Goal: Transaction & Acquisition: Download file/media

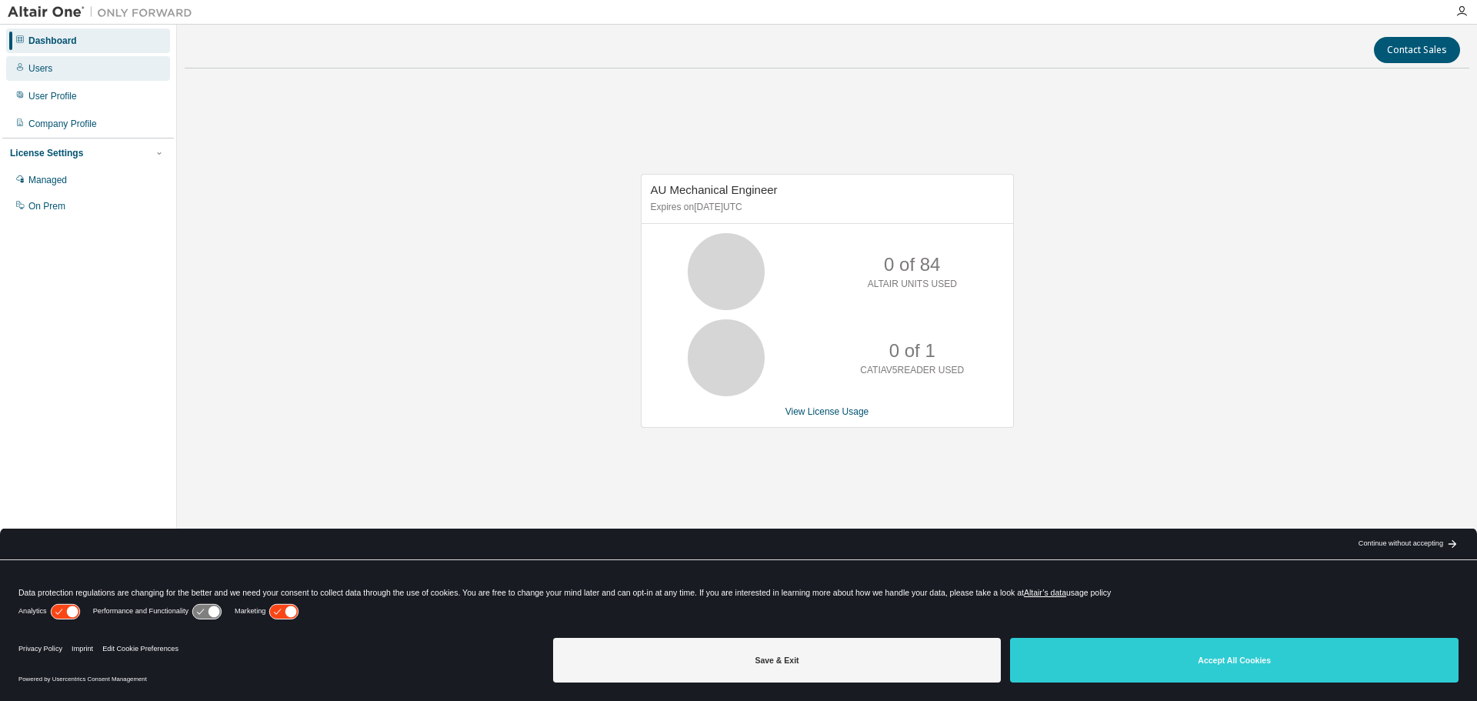
click at [38, 66] on div "Users" at bounding box center [40, 68] width 24 height 12
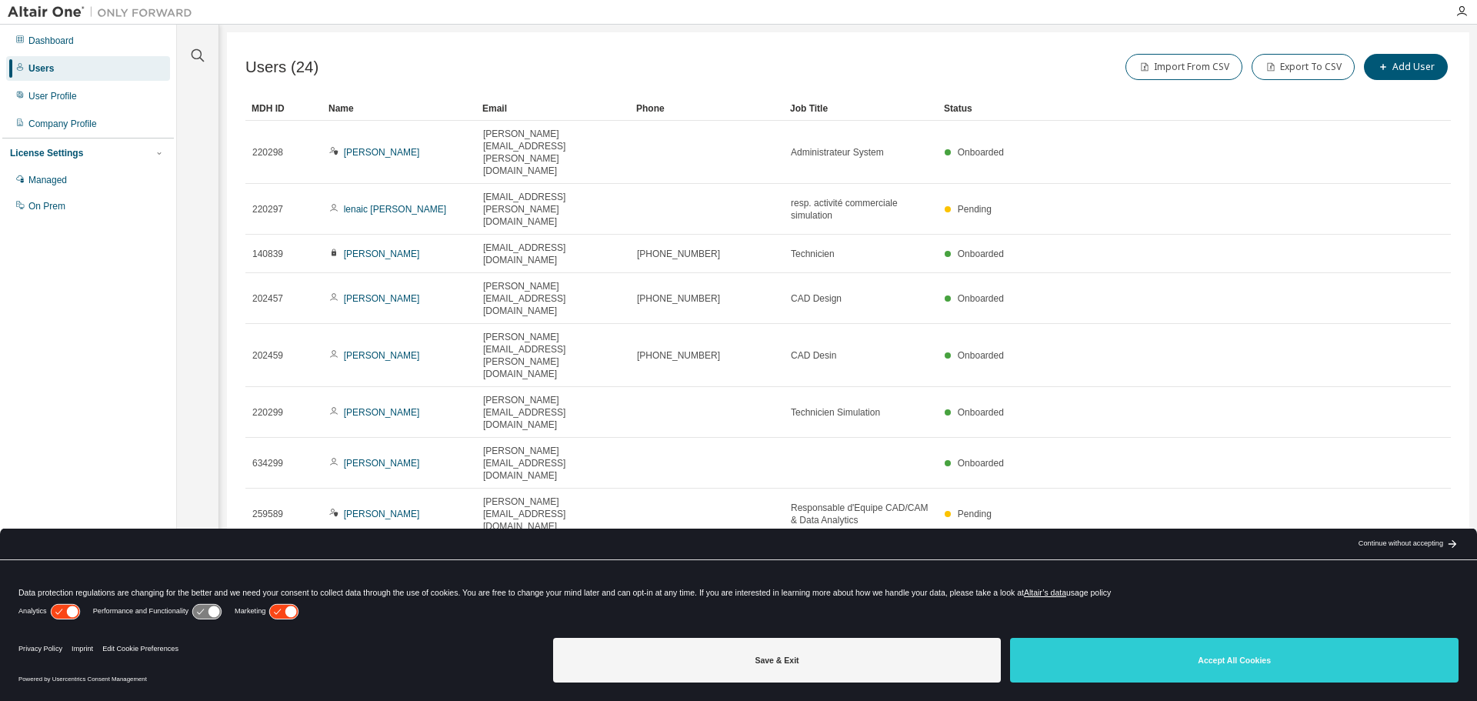
click at [1410, 625] on icon "button" at bounding box center [1411, 634] width 18 height 18
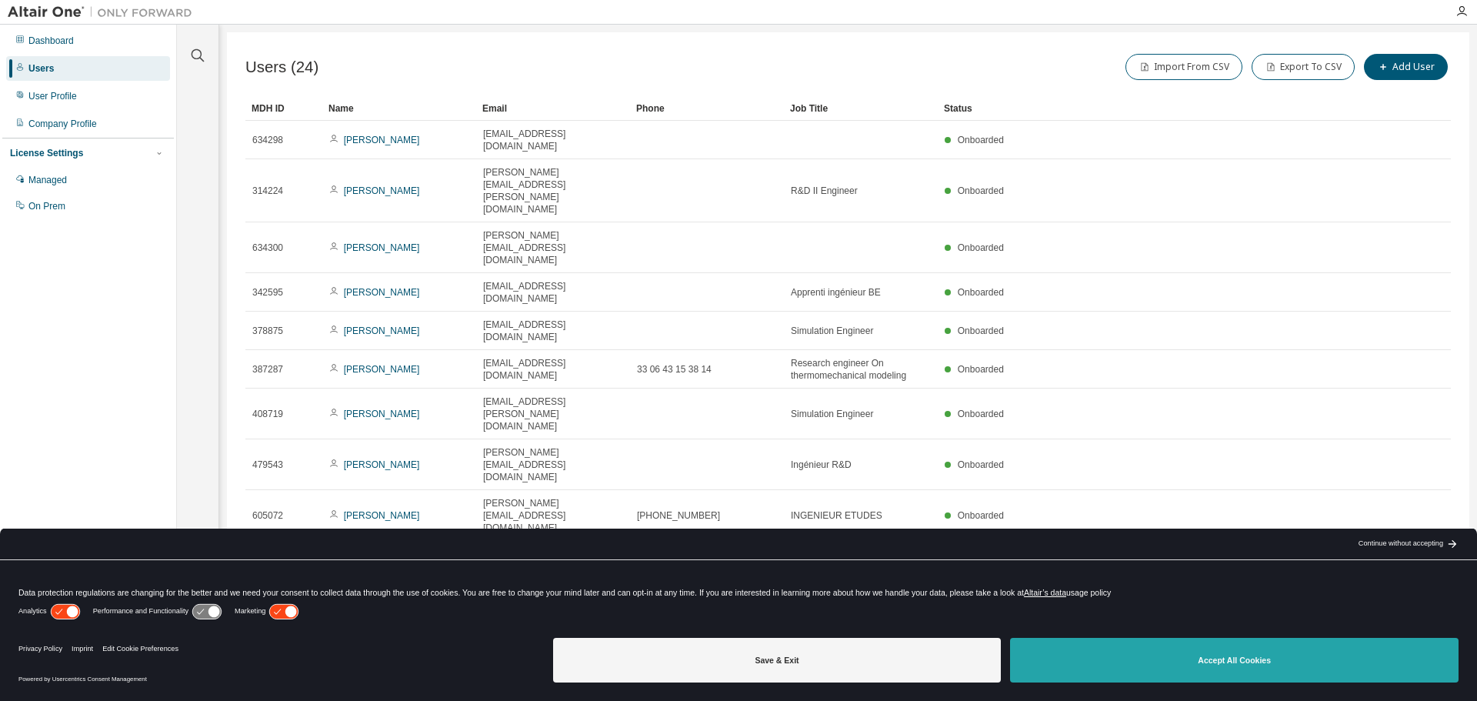
click at [1263, 674] on button "Accept All Cookies" at bounding box center [1234, 660] width 448 height 45
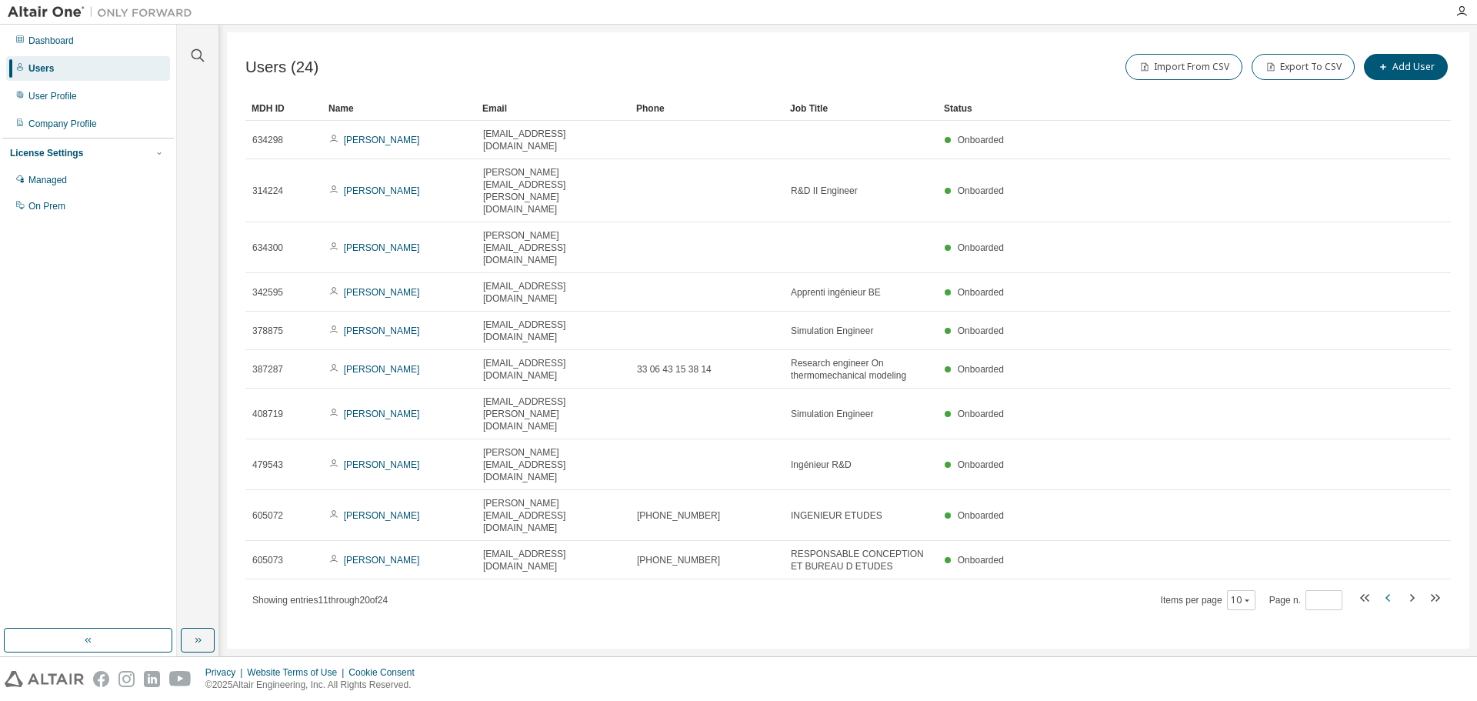
click at [1387, 594] on icon "button" at bounding box center [1387, 598] width 5 height 8
type input "*"
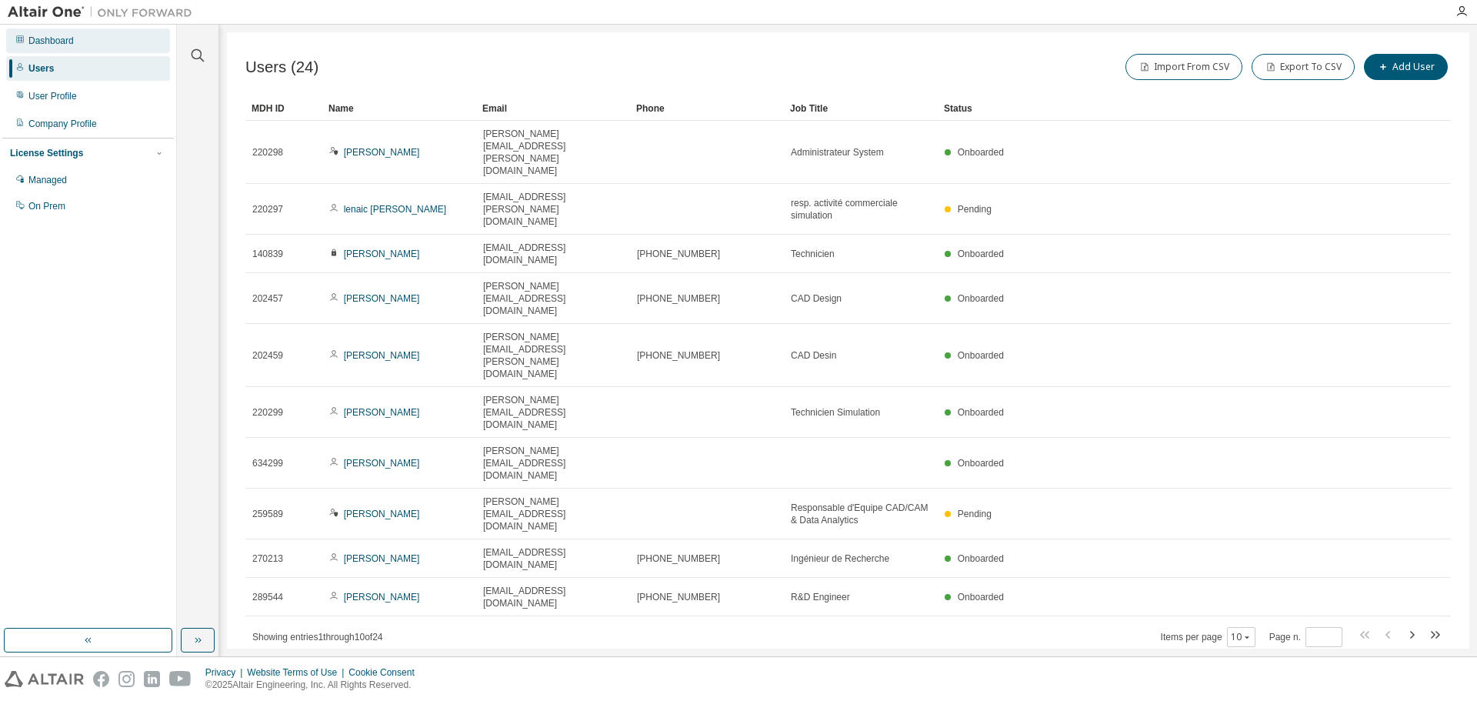
click at [32, 40] on div "Dashboard" at bounding box center [50, 41] width 45 height 12
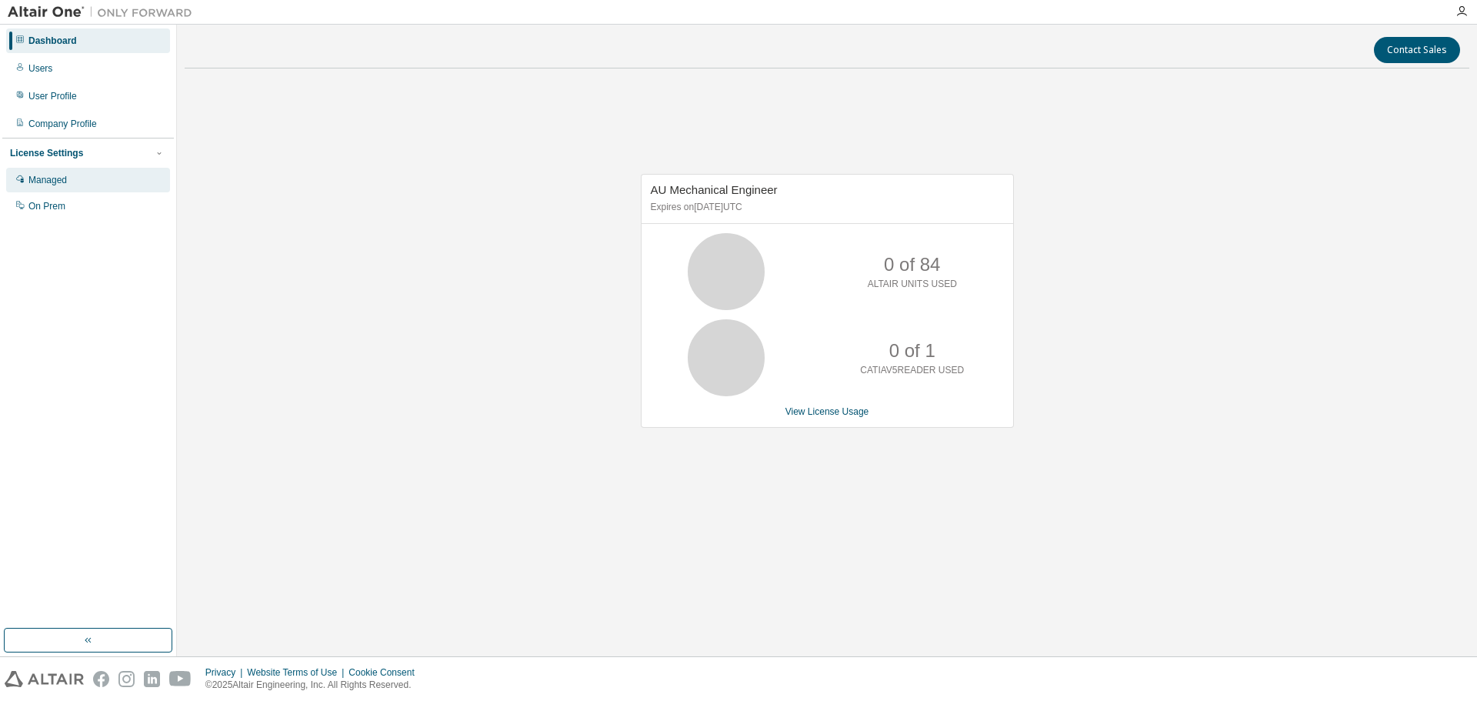
click at [44, 179] on div "Managed" at bounding box center [47, 180] width 38 height 12
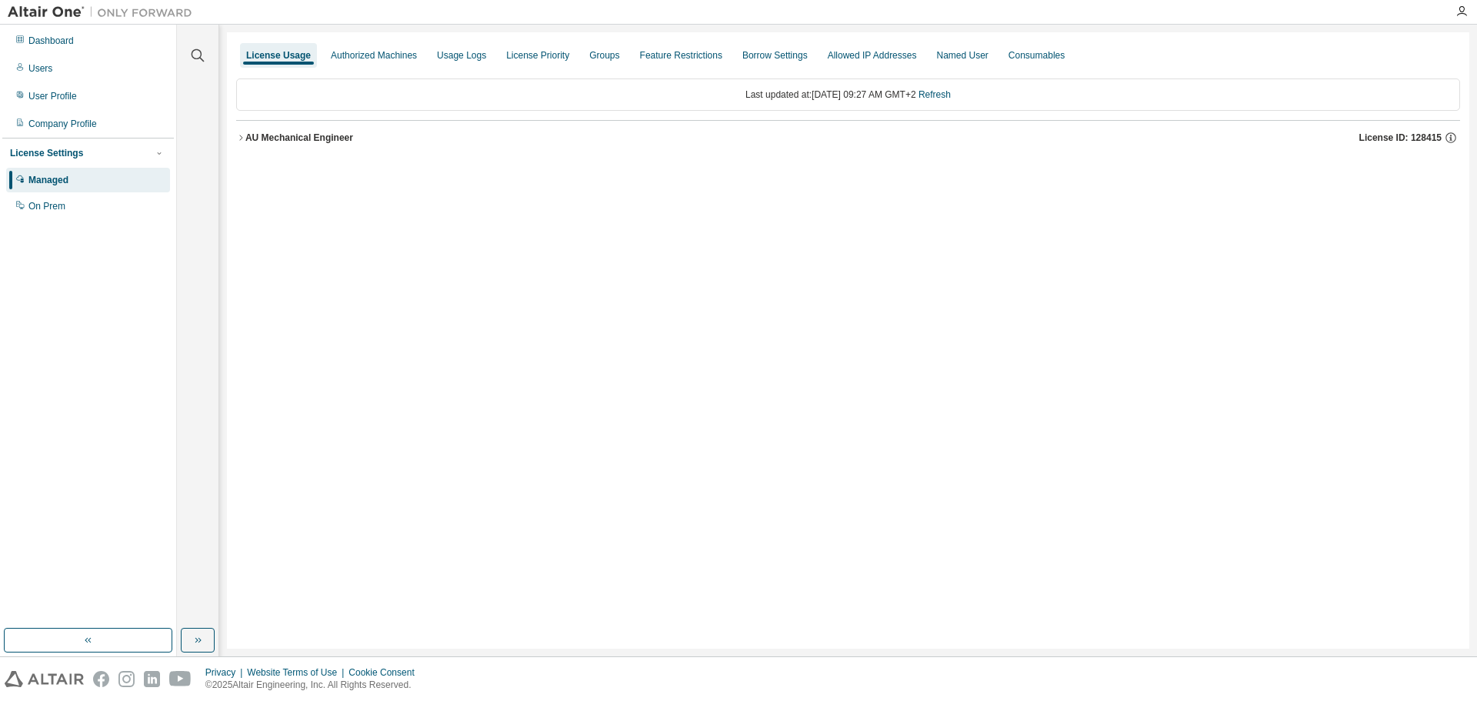
click at [243, 137] on icon "button" at bounding box center [240, 137] width 9 height 9
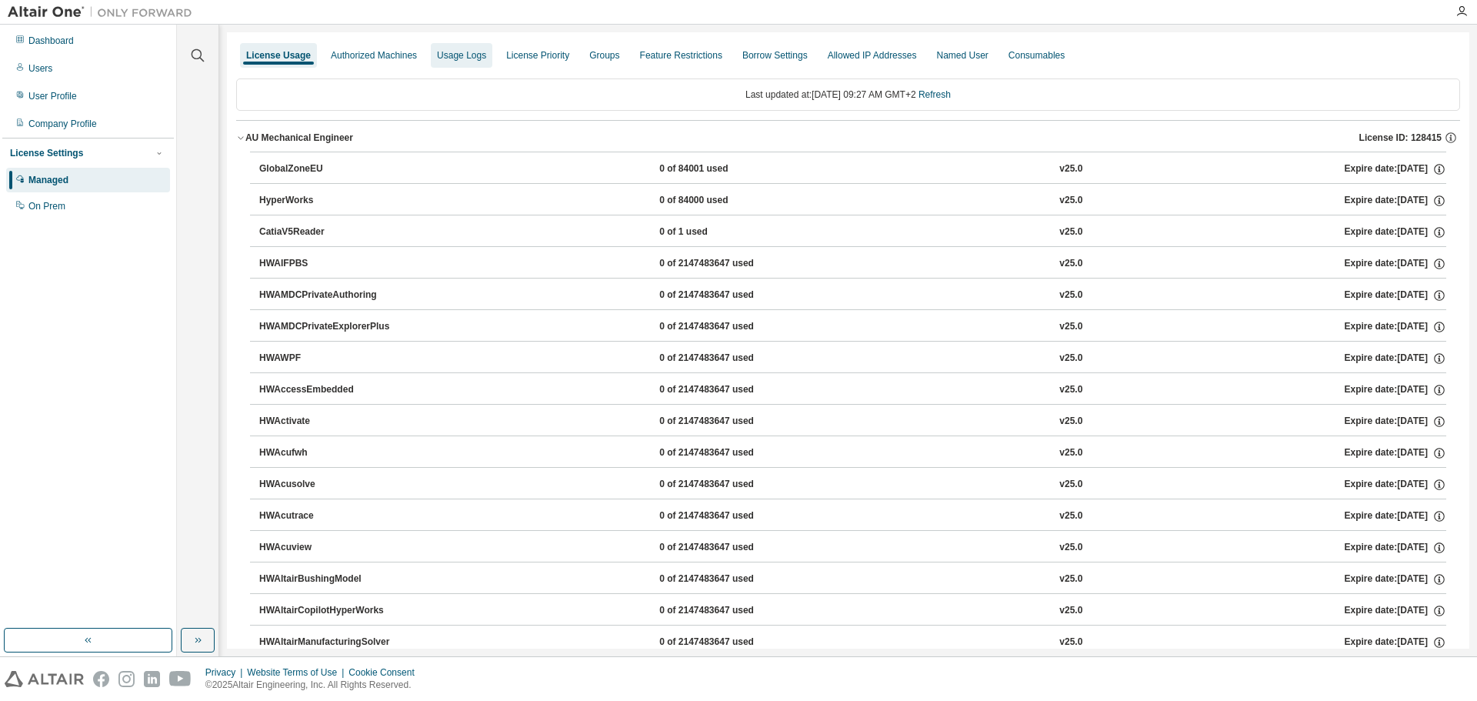
click at [462, 55] on div "Usage Logs" at bounding box center [461, 55] width 49 height 12
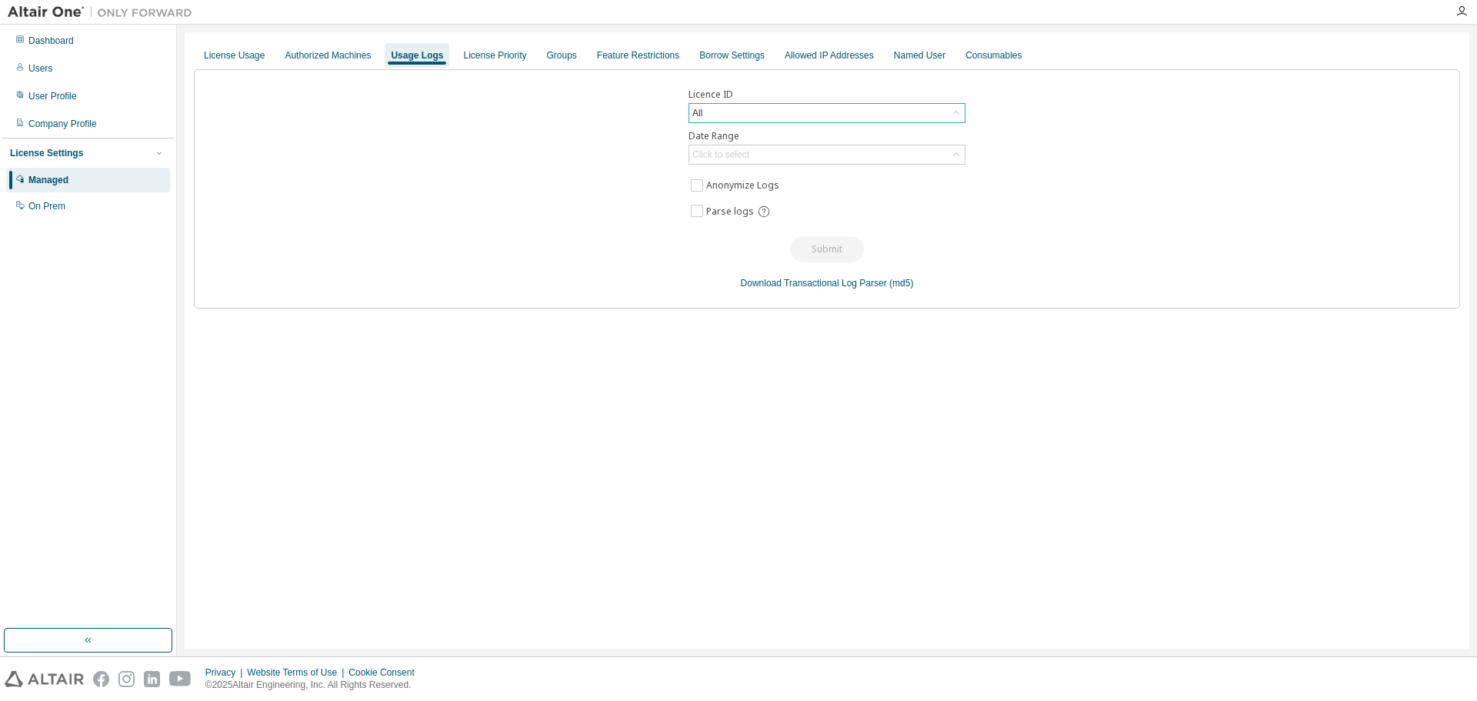
click at [730, 112] on div "All" at bounding box center [826, 113] width 275 height 18
click at [598, 154] on div "Licence ID All All 56191 - AU Mechanical Engineer (Expired) 63253 - AU Multi-Ph…" at bounding box center [827, 188] width 1266 height 239
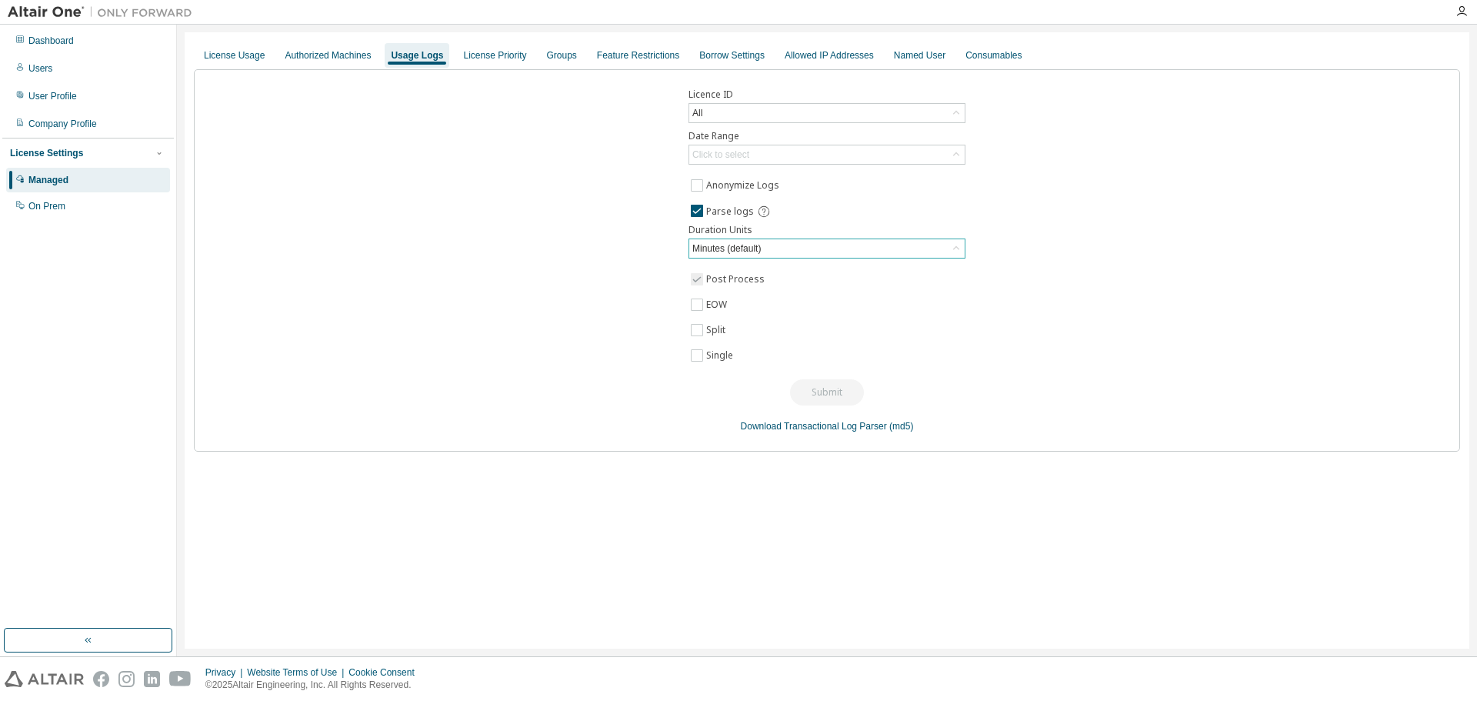
click at [812, 248] on div "Minutes (default)" at bounding box center [826, 248] width 275 height 18
click at [712, 312] on li "Hours" at bounding box center [826, 311] width 272 height 20
click at [799, 428] on link "Download Transactional Log Parser" at bounding box center [814, 426] width 146 height 11
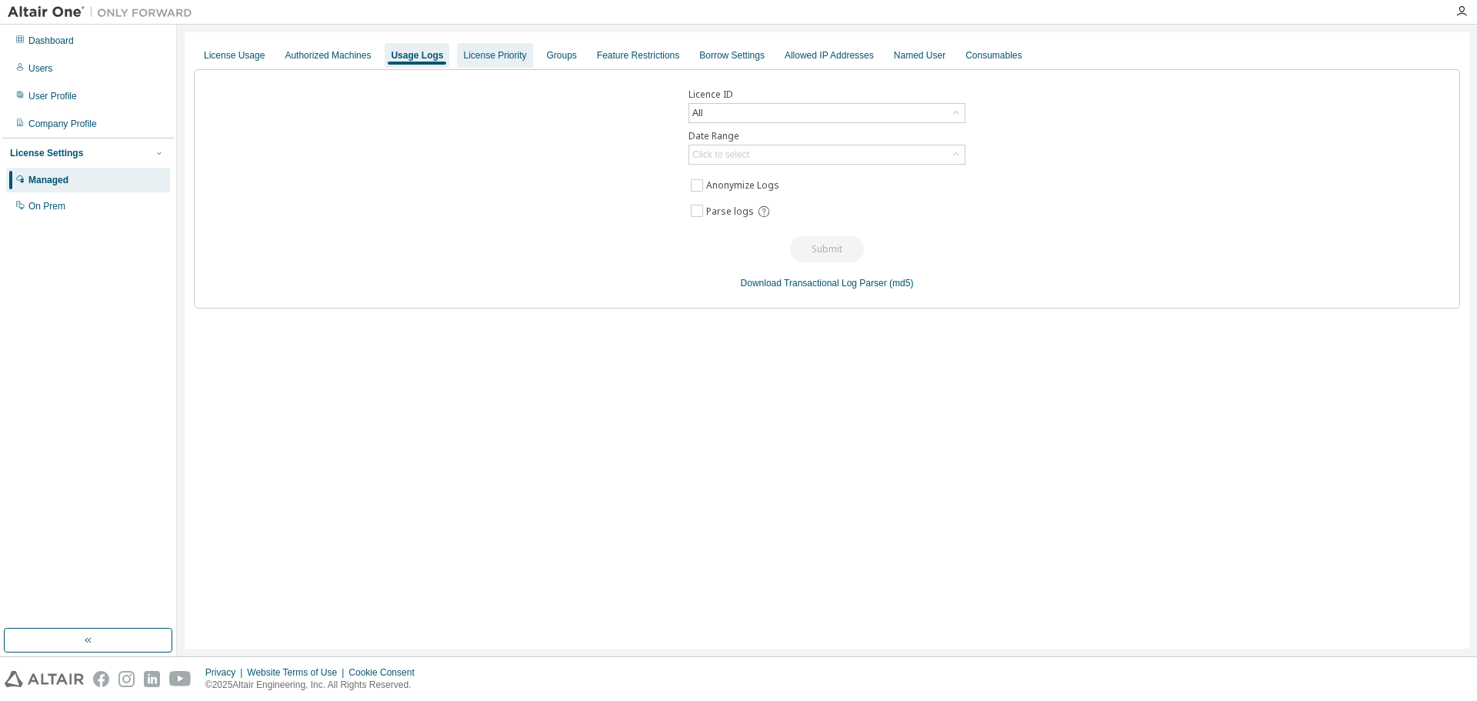
click at [488, 52] on div "License Priority" at bounding box center [494, 55] width 63 height 12
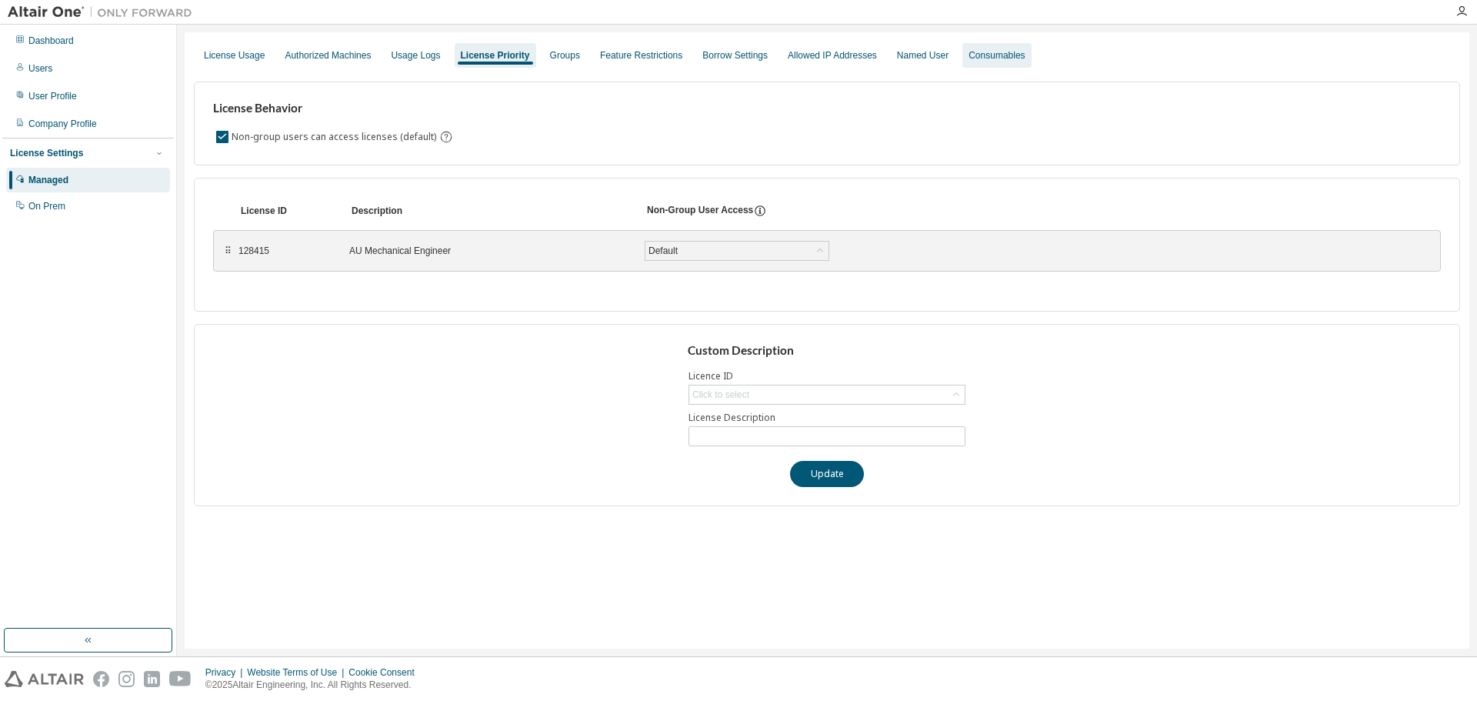
click at [991, 60] on div "Consumables" at bounding box center [996, 55] width 56 height 12
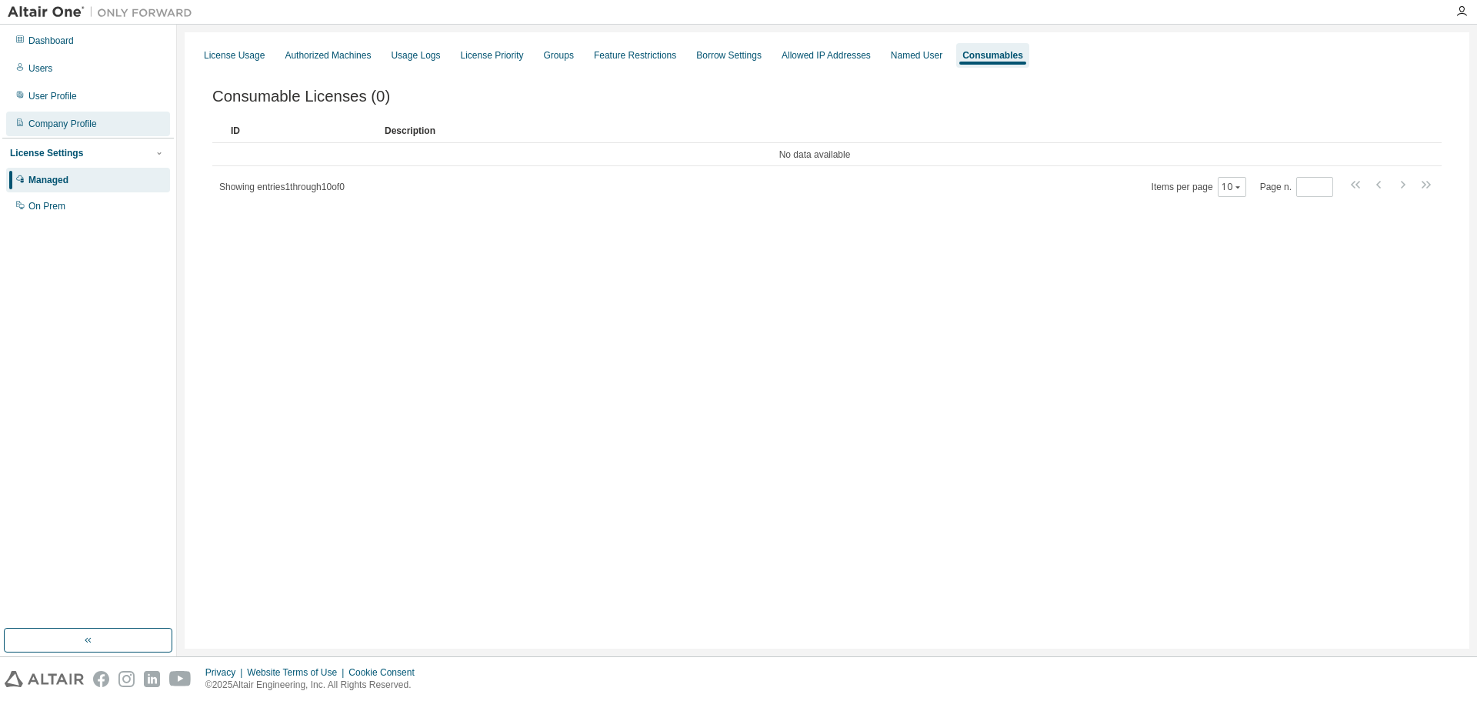
click at [95, 119] on div "Company Profile" at bounding box center [62, 124] width 68 height 12
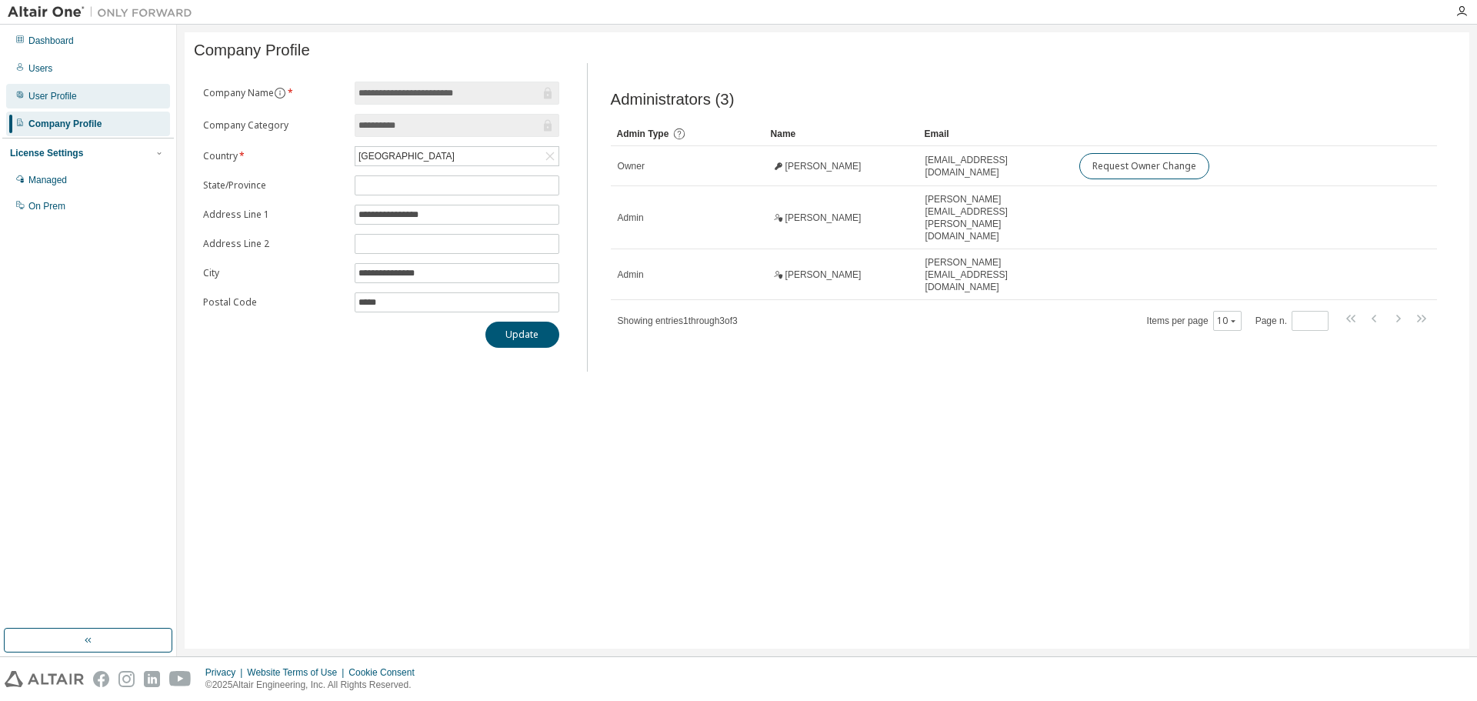
click at [67, 97] on div "User Profile" at bounding box center [52, 96] width 48 height 12
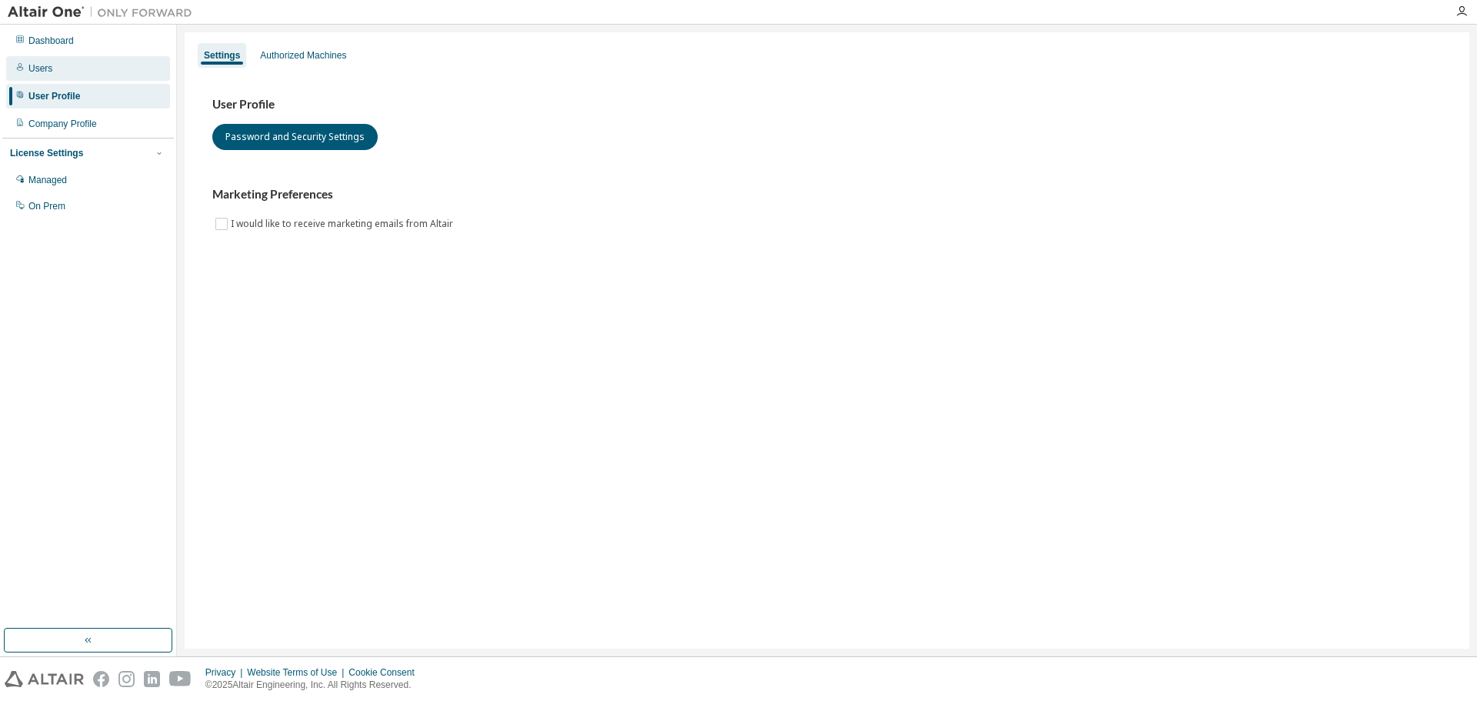
click at [37, 68] on div "Users" at bounding box center [40, 68] width 24 height 12
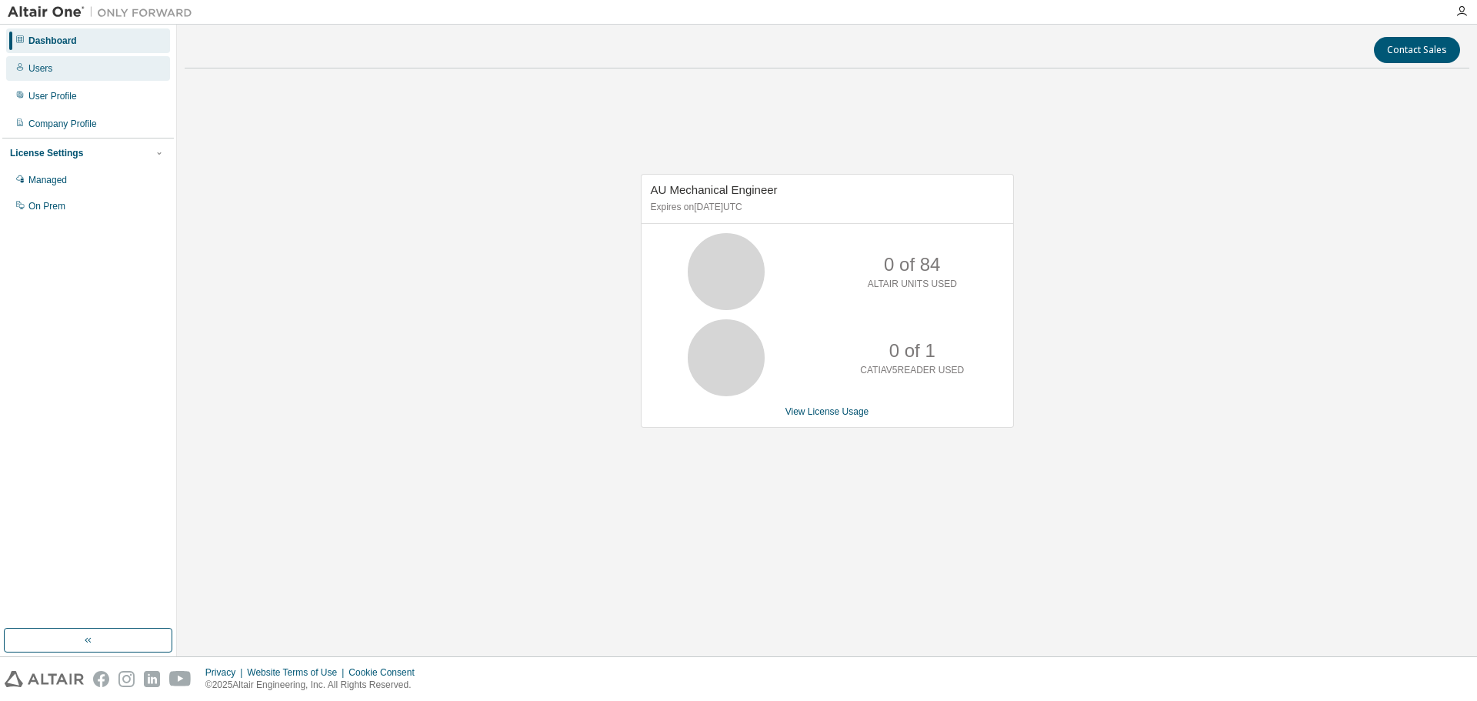
click at [47, 67] on div "Users" at bounding box center [40, 68] width 24 height 12
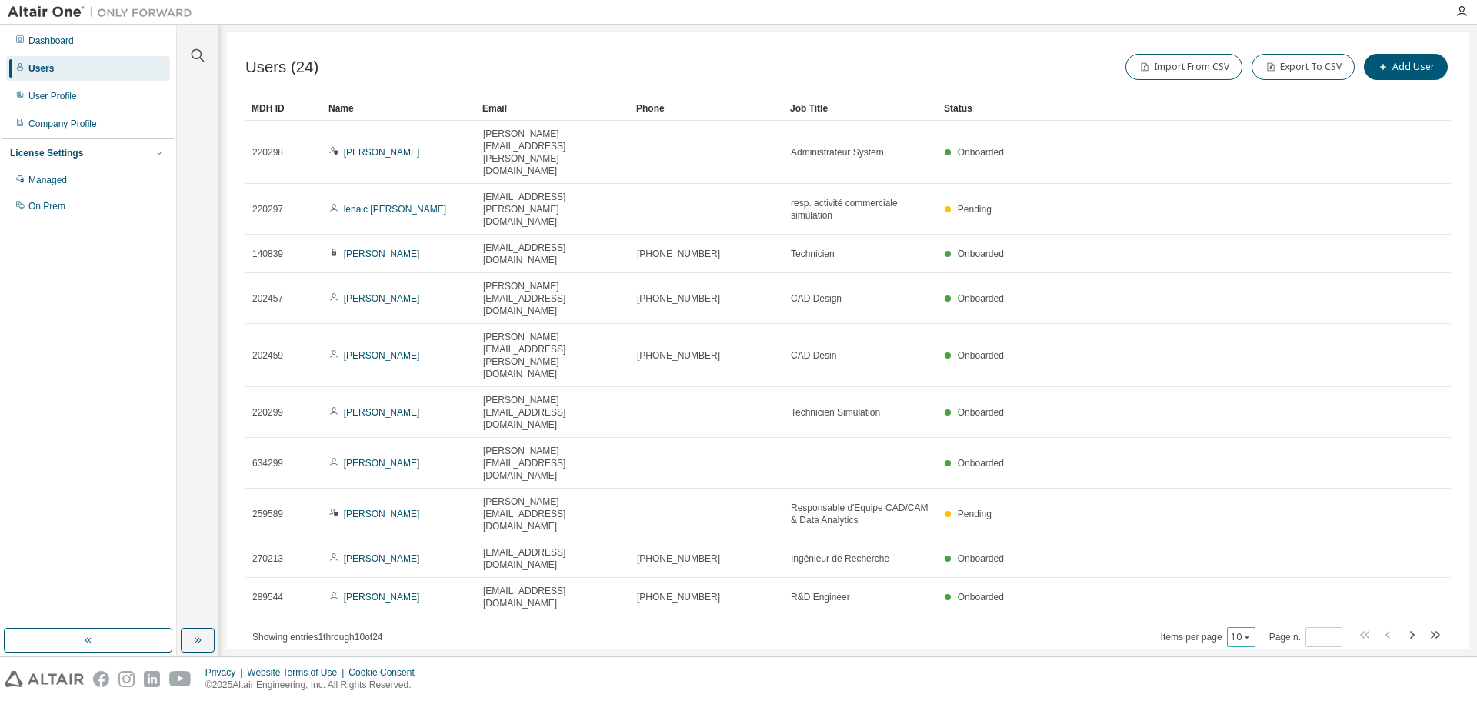
click at [1251, 632] on icon "button" at bounding box center [1246, 636] width 9 height 9
click at [1249, 511] on div "30" at bounding box center [1290, 510] width 123 height 18
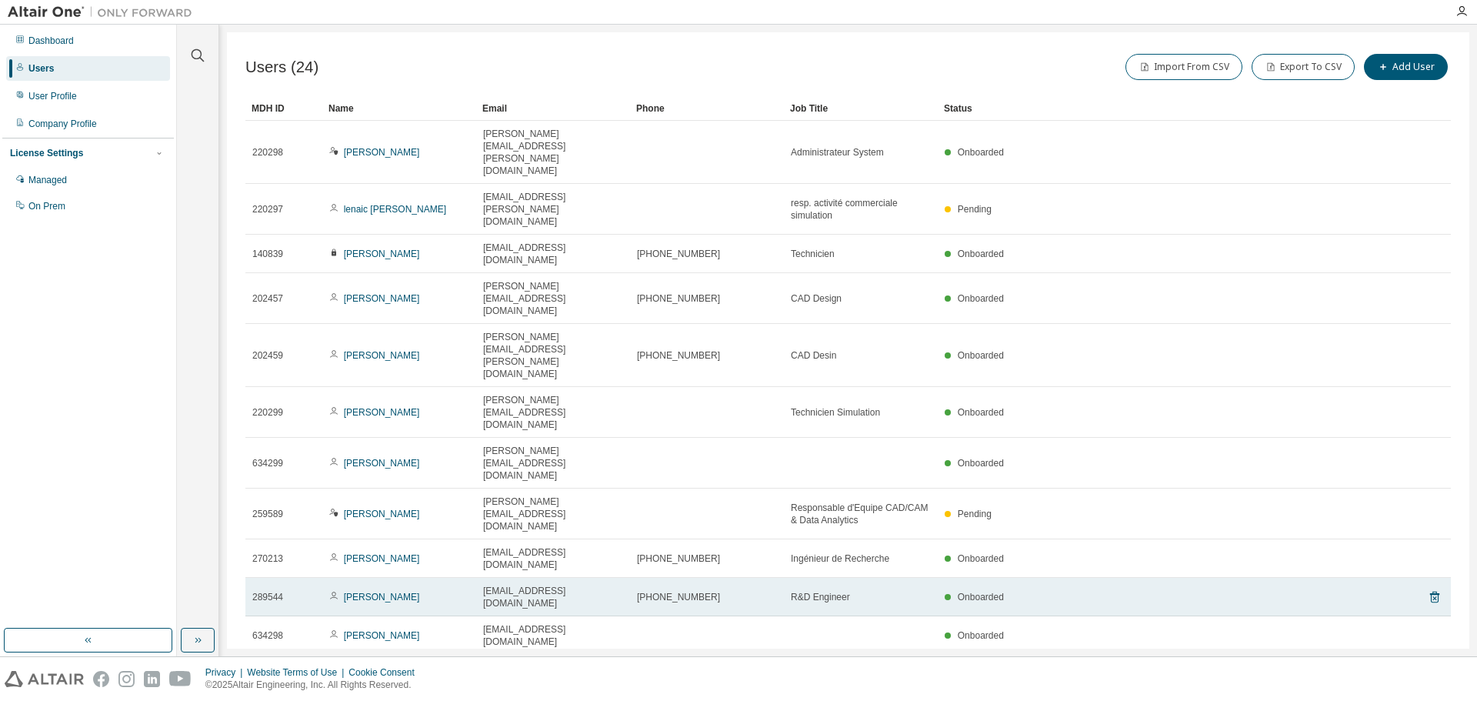
type button "30"
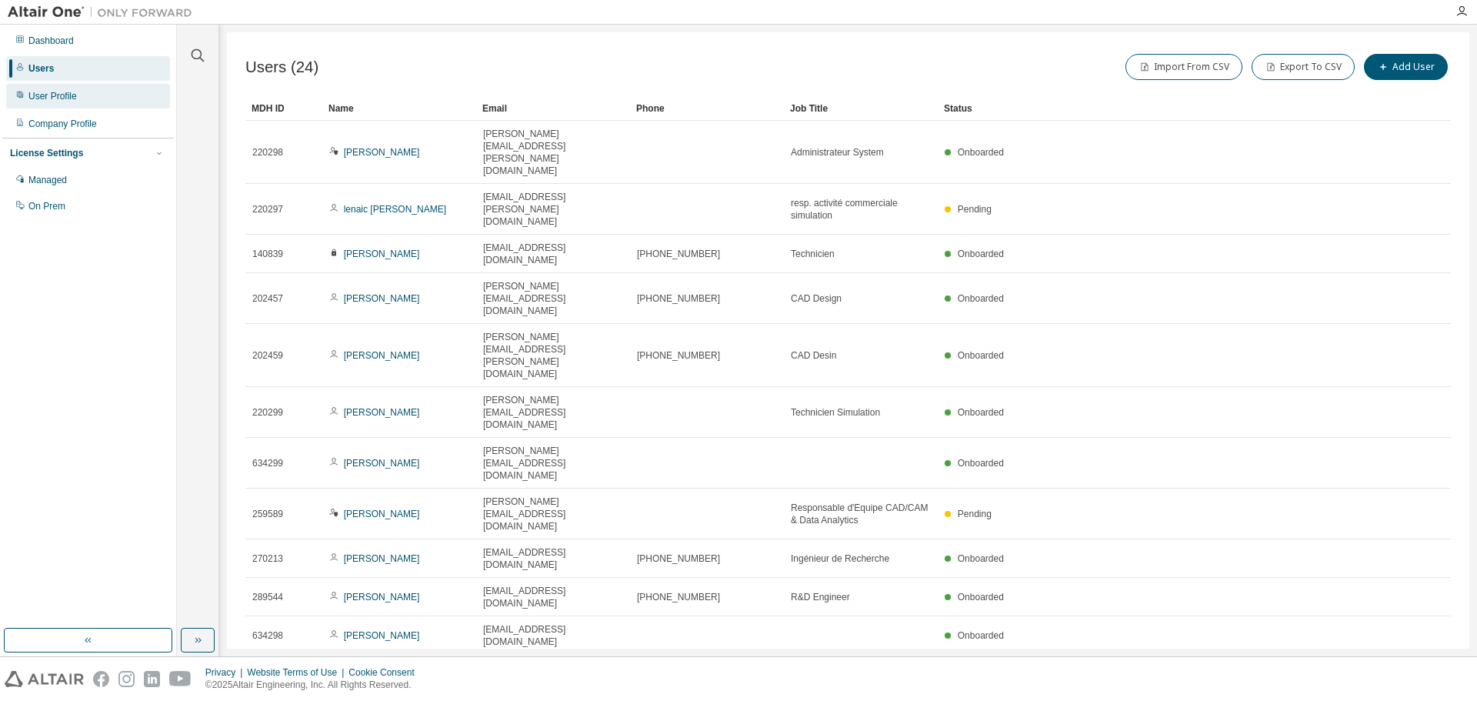
click at [54, 87] on div "User Profile" at bounding box center [88, 96] width 164 height 25
click at [1305, 61] on button "Export To CSV" at bounding box center [1302, 67] width 103 height 26
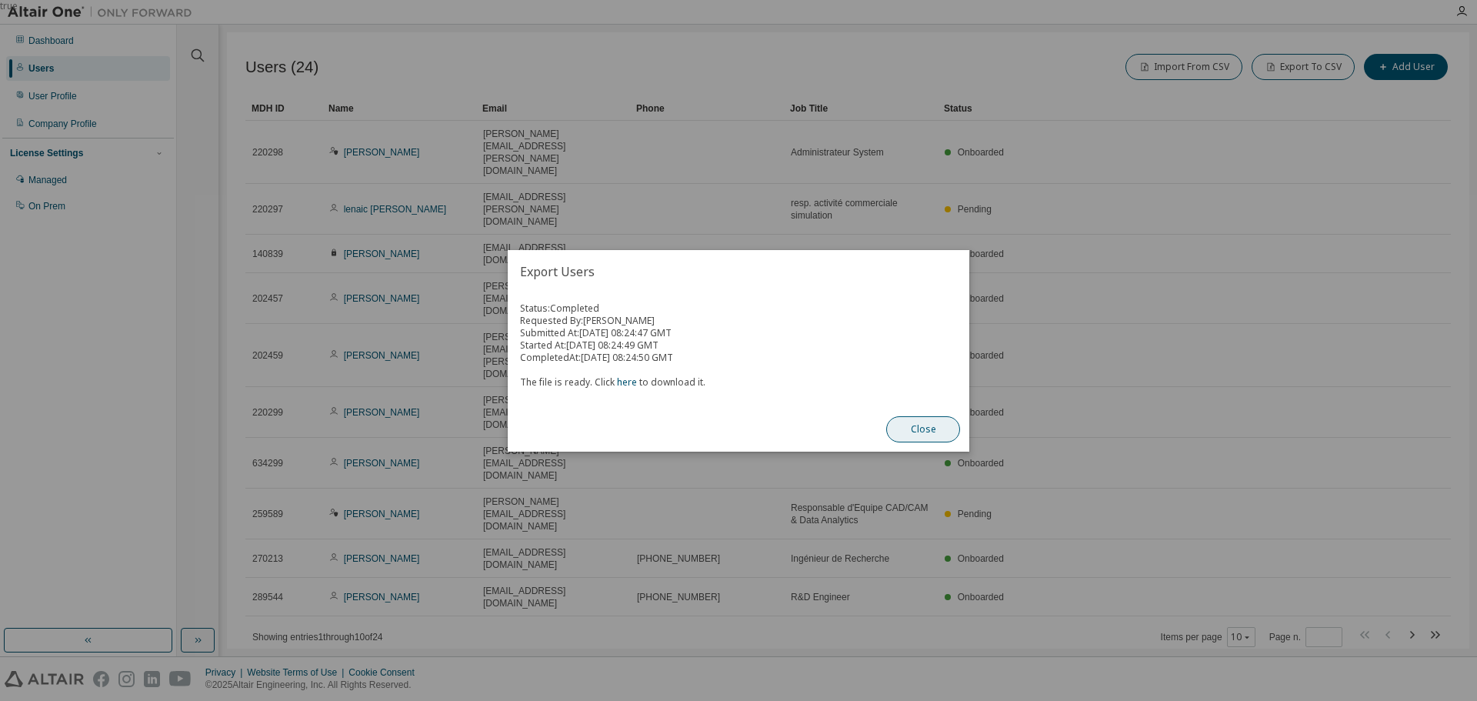
click at [910, 424] on button "Close" at bounding box center [923, 429] width 74 height 26
click at [921, 433] on button "Close" at bounding box center [923, 429] width 74 height 26
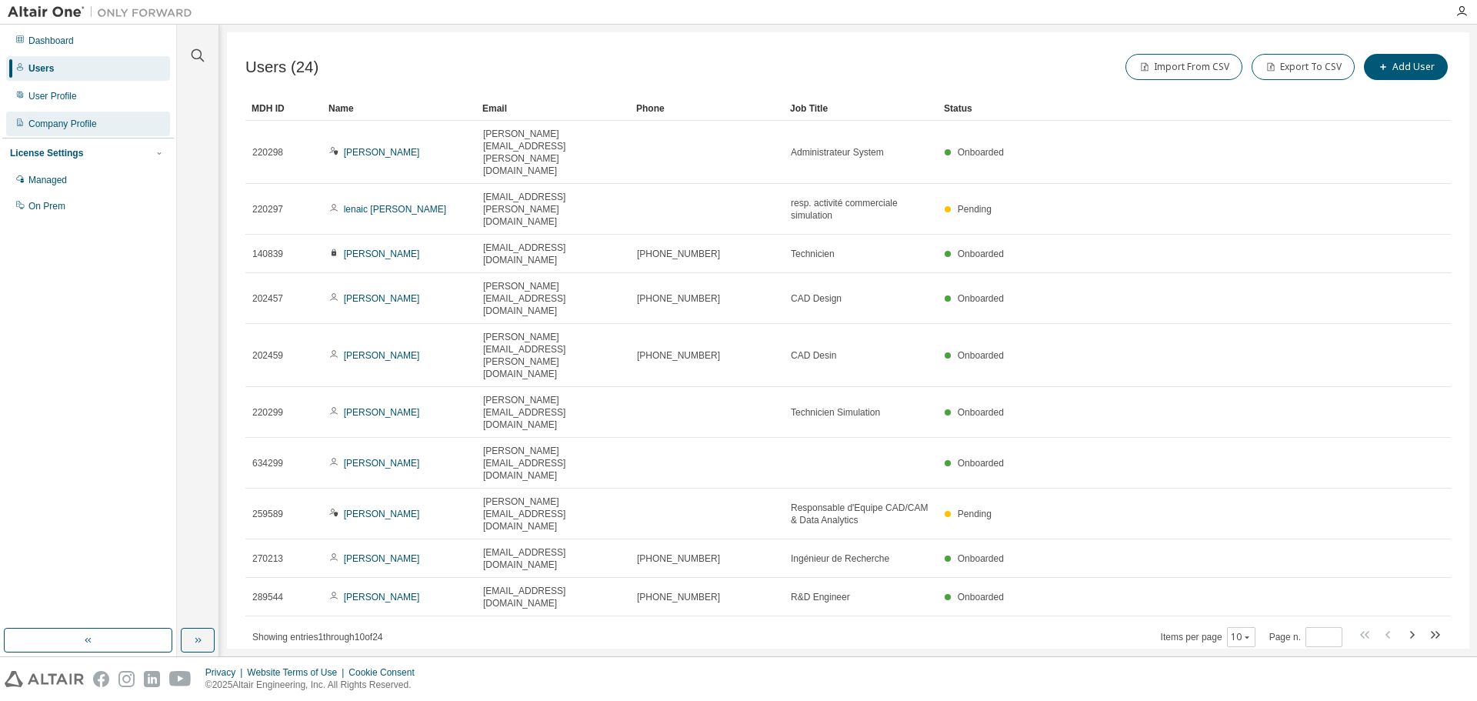
click at [45, 124] on div "Company Profile" at bounding box center [62, 124] width 68 height 12
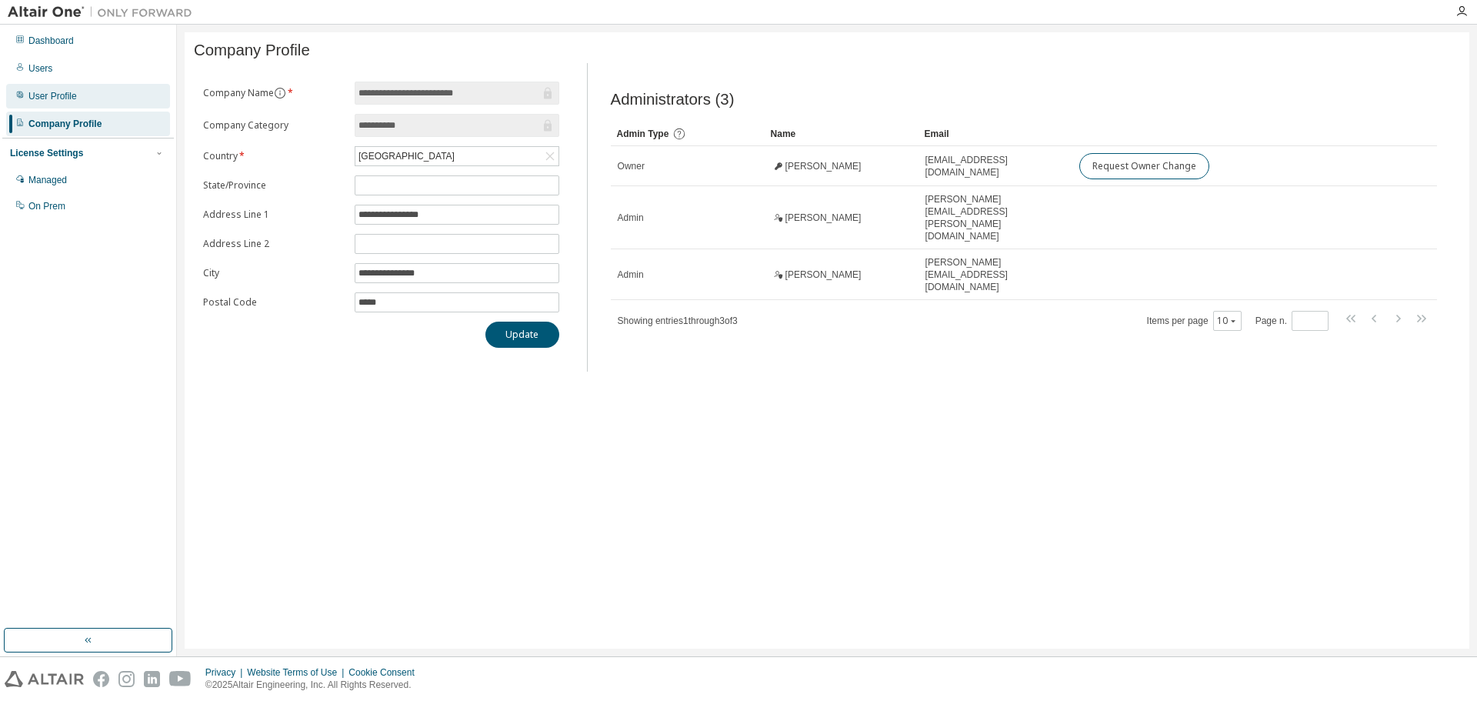
click at [52, 95] on div "User Profile" at bounding box center [52, 96] width 48 height 12
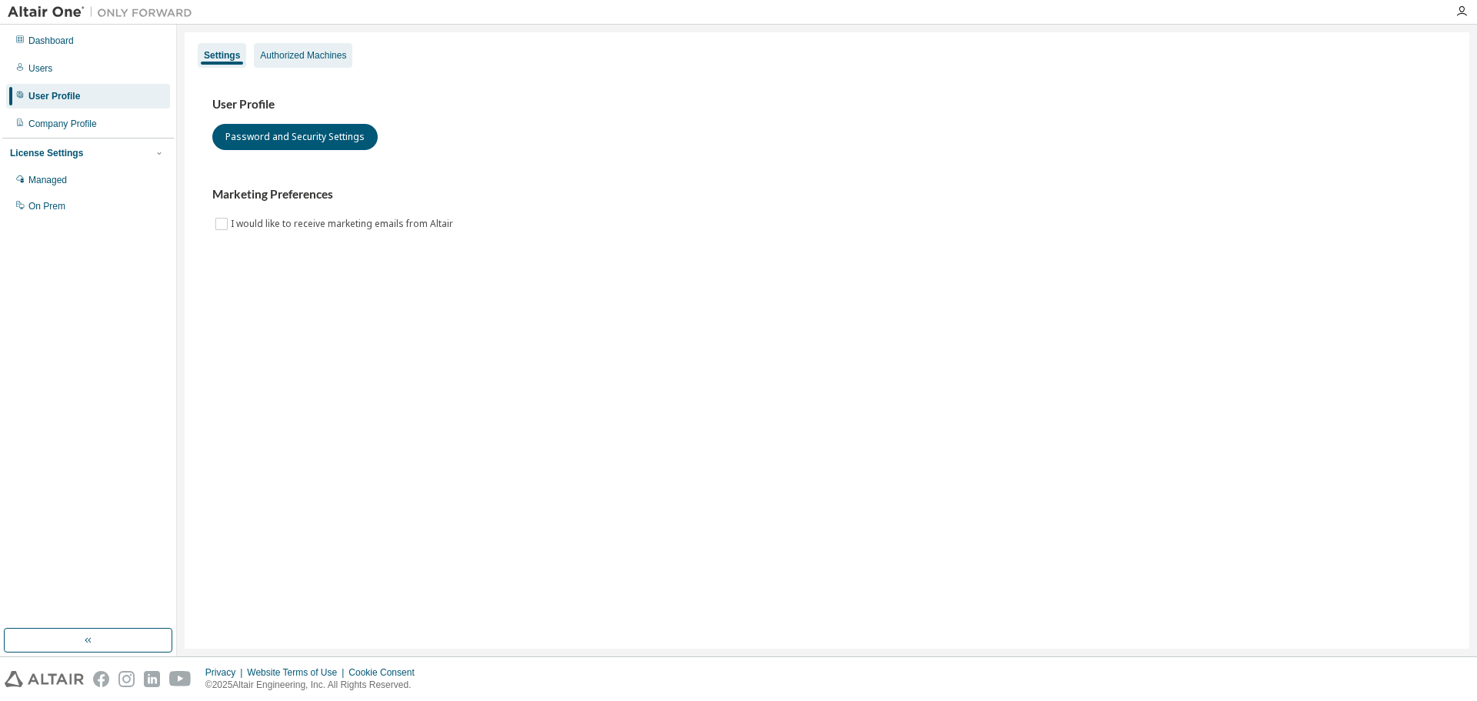
click at [303, 58] on div "Authorized Machines" at bounding box center [303, 55] width 86 height 12
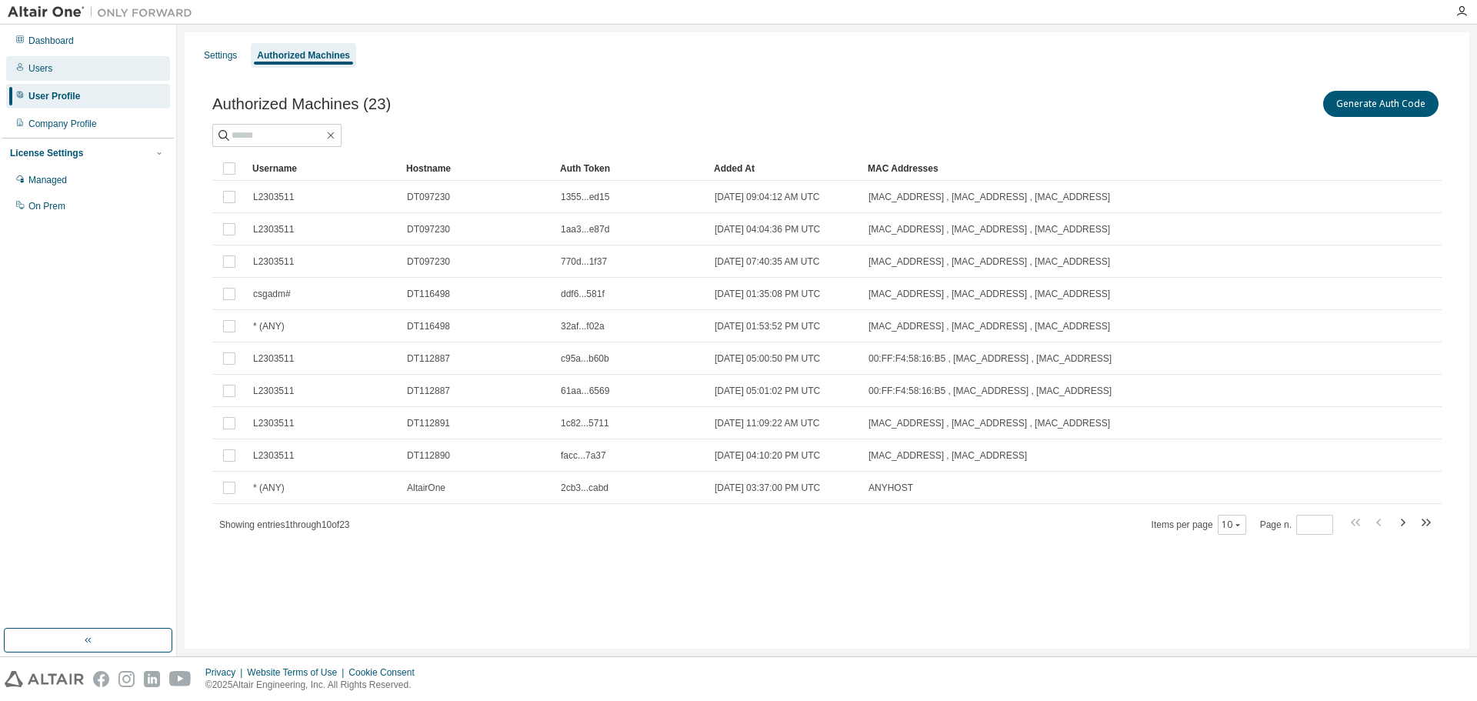
click at [50, 70] on div "Users" at bounding box center [40, 68] width 24 height 12
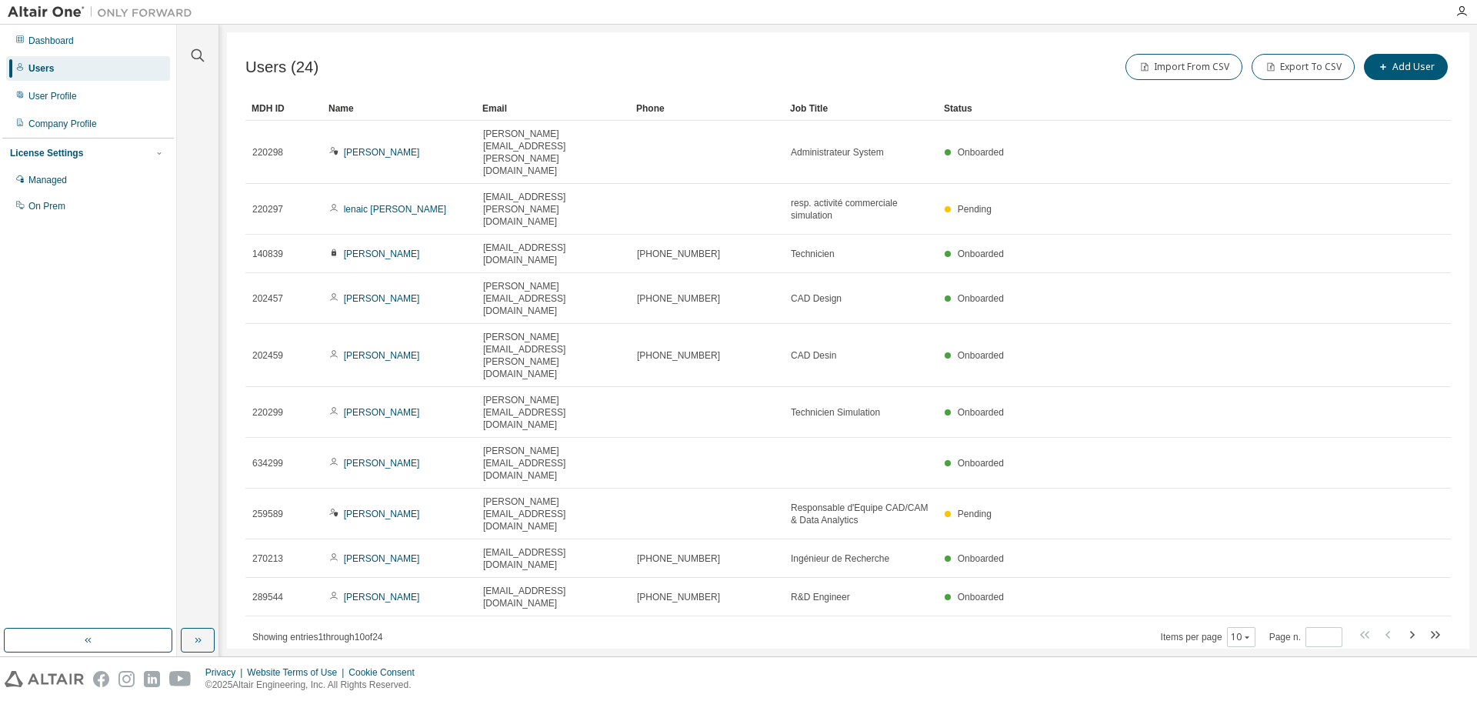
drag, startPoint x: 1324, startPoint y: 65, endPoint x: 868, endPoint y: 567, distance: 677.8
click at [868, 567] on div "Users (24) Import From CSV Export To CSV Add User Clear Load Save Save As Field…" at bounding box center [848, 340] width 1242 height 616
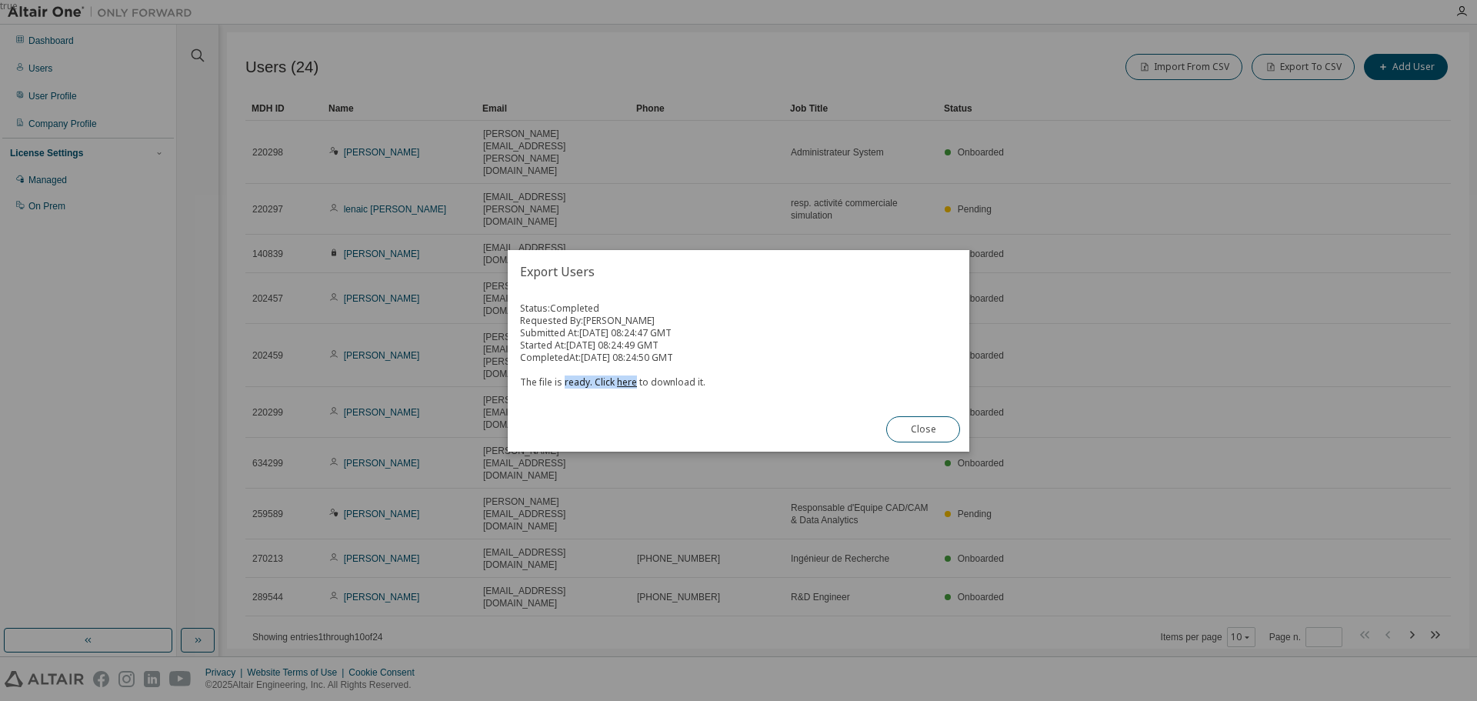
drag, startPoint x: 571, startPoint y: 381, endPoint x: 632, endPoint y: 376, distance: 61.8
click at [632, 376] on div "The file is ready. Click here to download it." at bounding box center [738, 376] width 437 height 25
click at [623, 381] on link "here" at bounding box center [627, 381] width 20 height 13
click at [917, 428] on button "Close" at bounding box center [923, 429] width 74 height 26
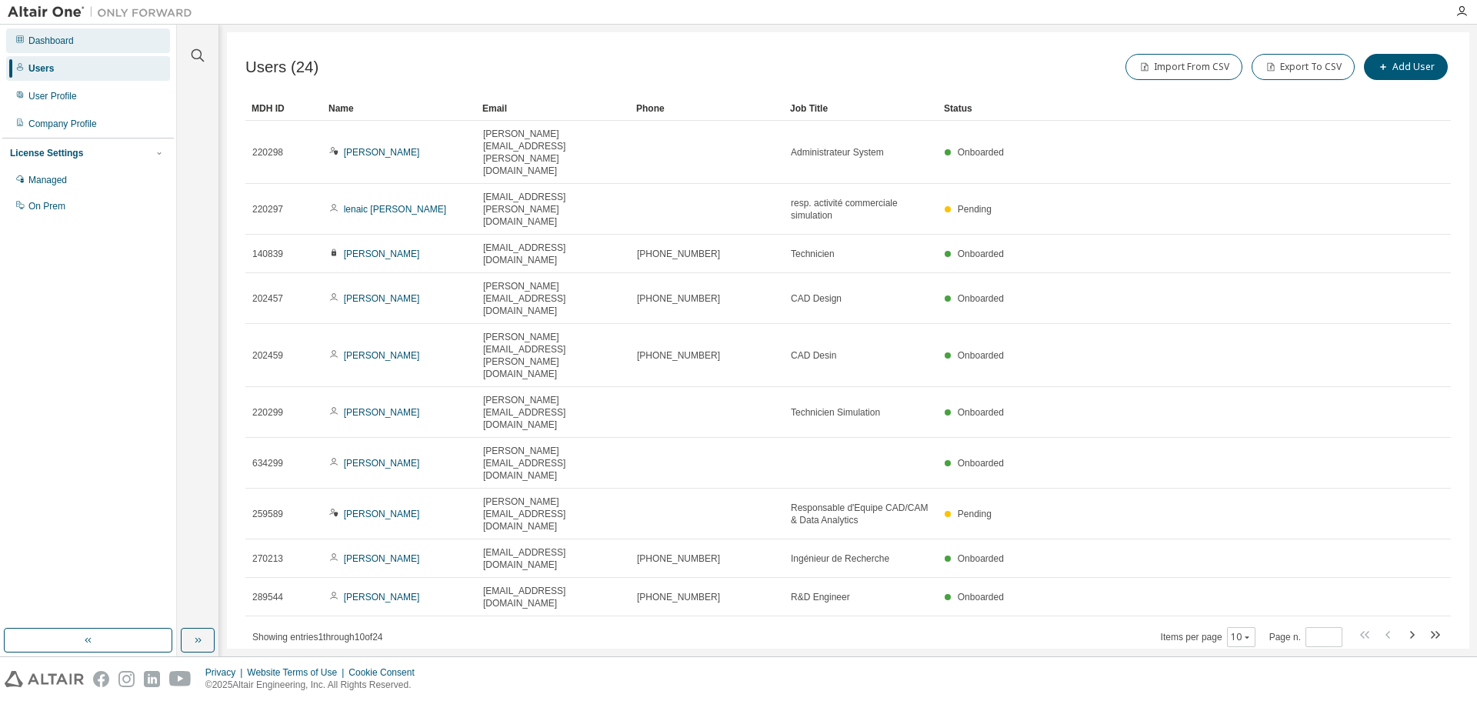
click at [52, 33] on div "Dashboard" at bounding box center [88, 40] width 164 height 25
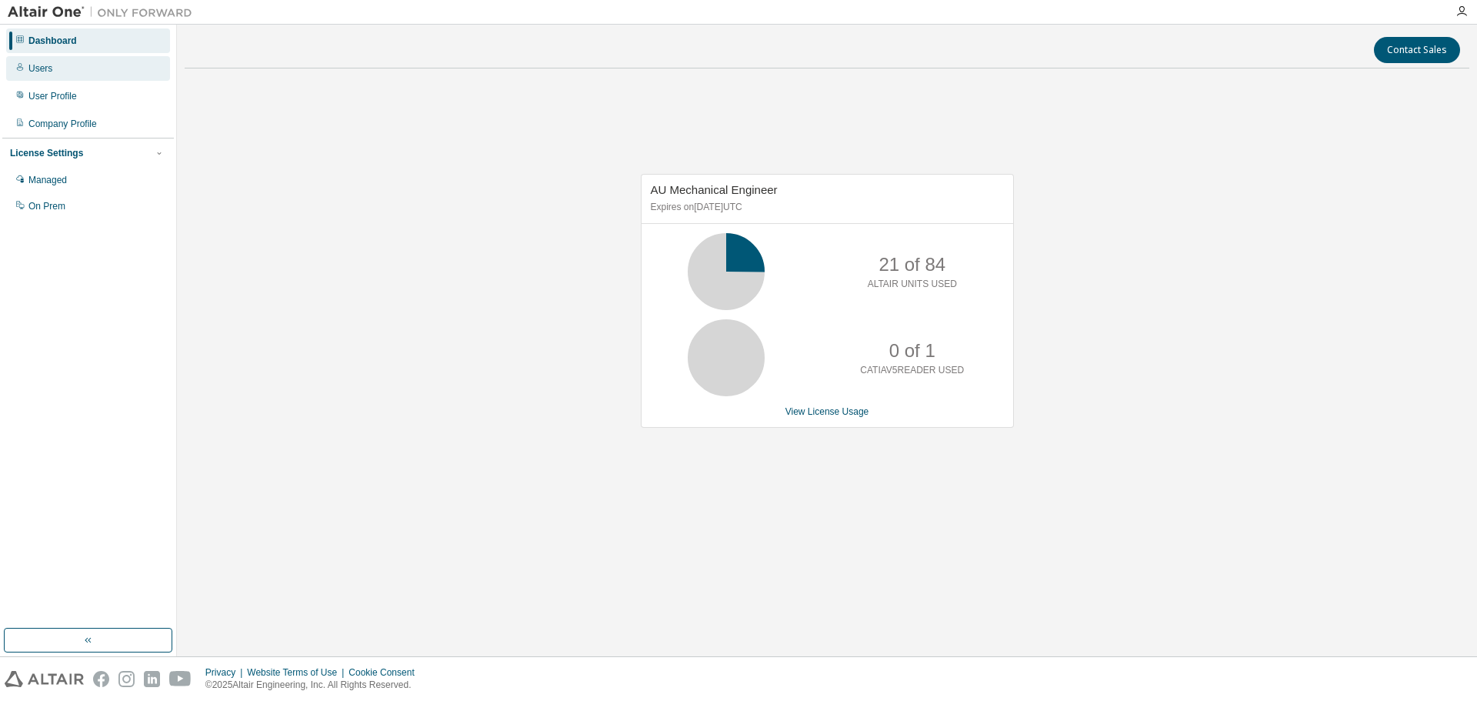
click at [28, 71] on div "Users" at bounding box center [88, 68] width 164 height 25
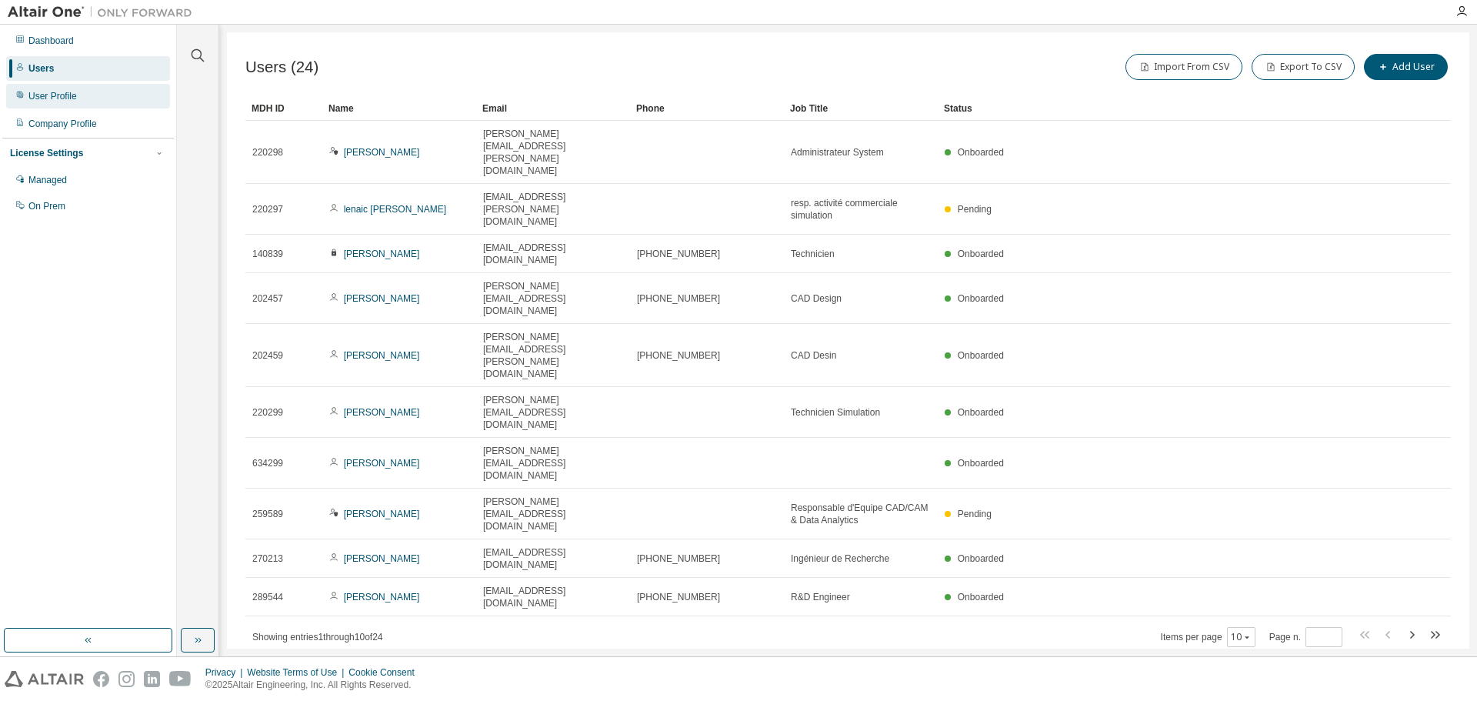
click at [59, 95] on div "User Profile" at bounding box center [52, 96] width 48 height 12
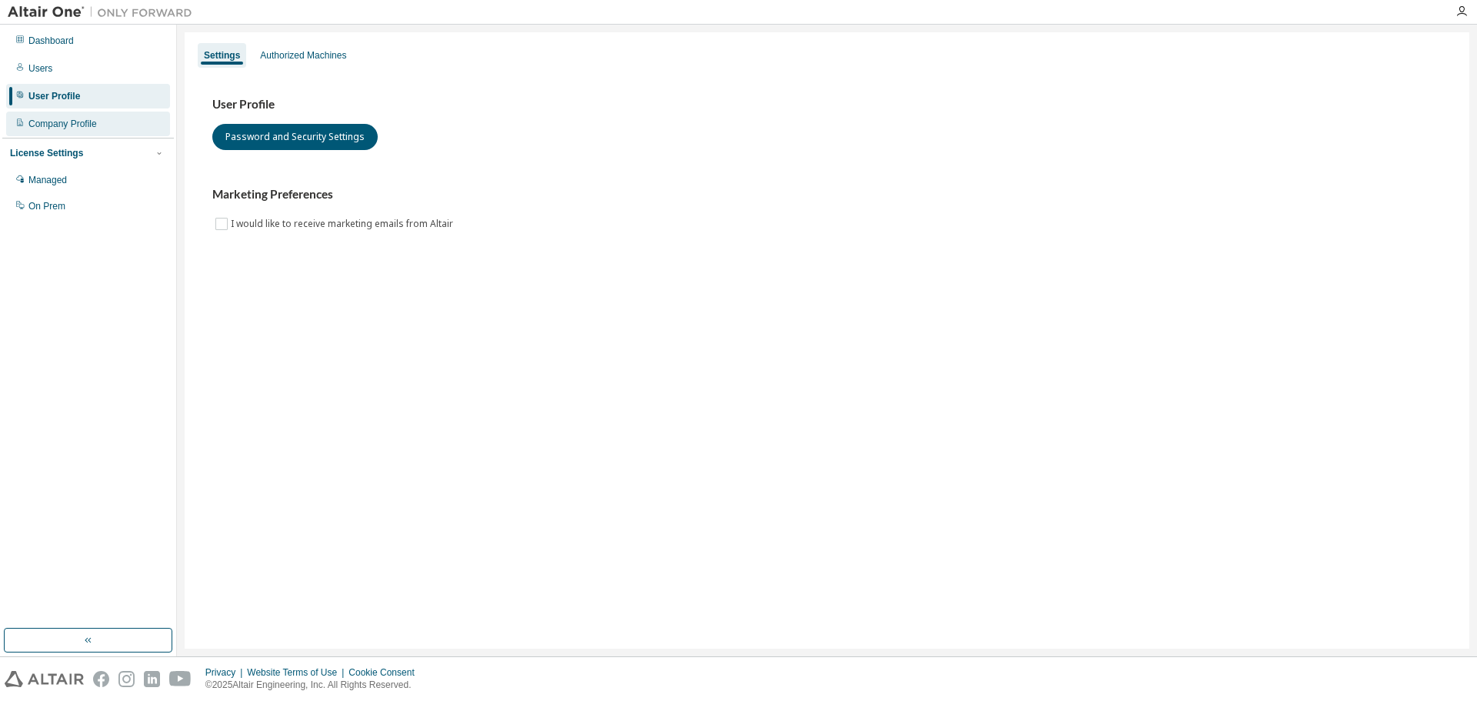
click at [36, 125] on div "Company Profile" at bounding box center [62, 124] width 68 height 12
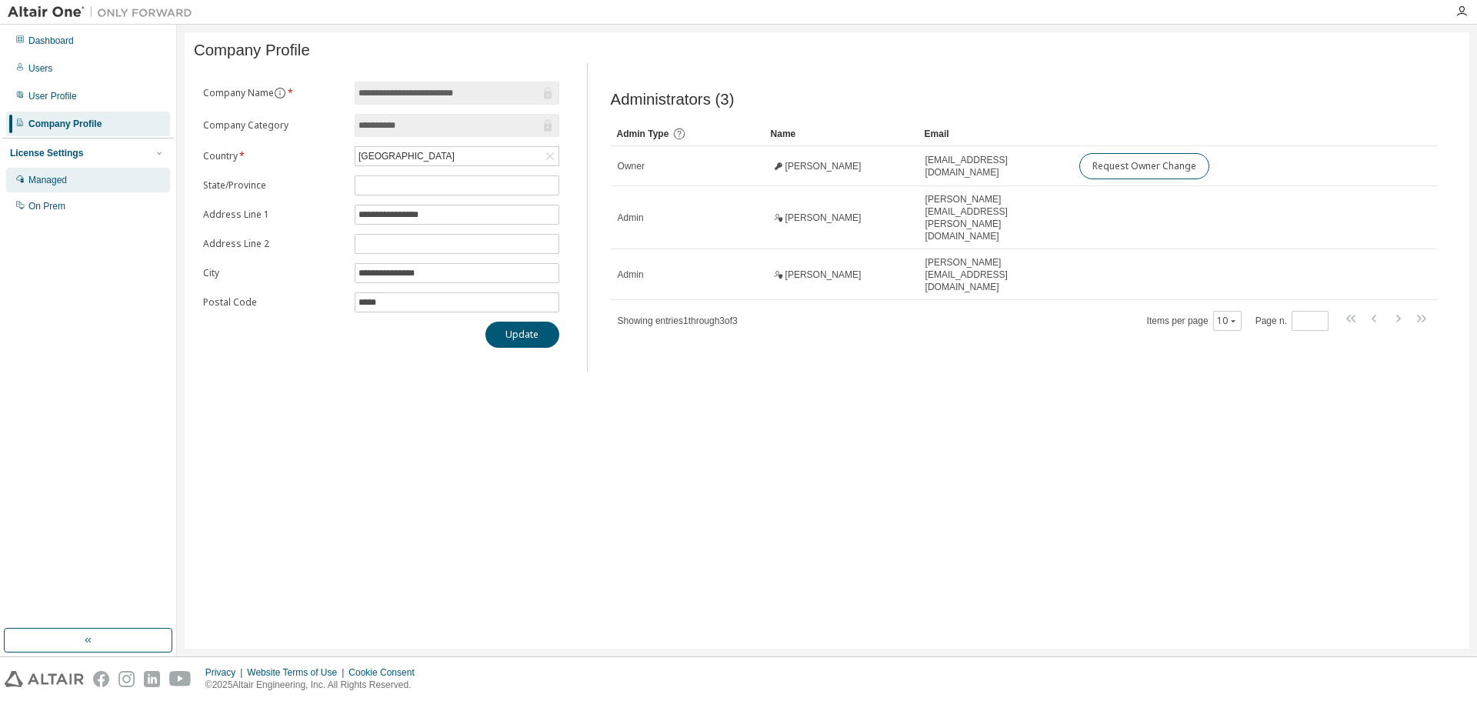
click at [45, 176] on div "Managed" at bounding box center [47, 180] width 38 height 12
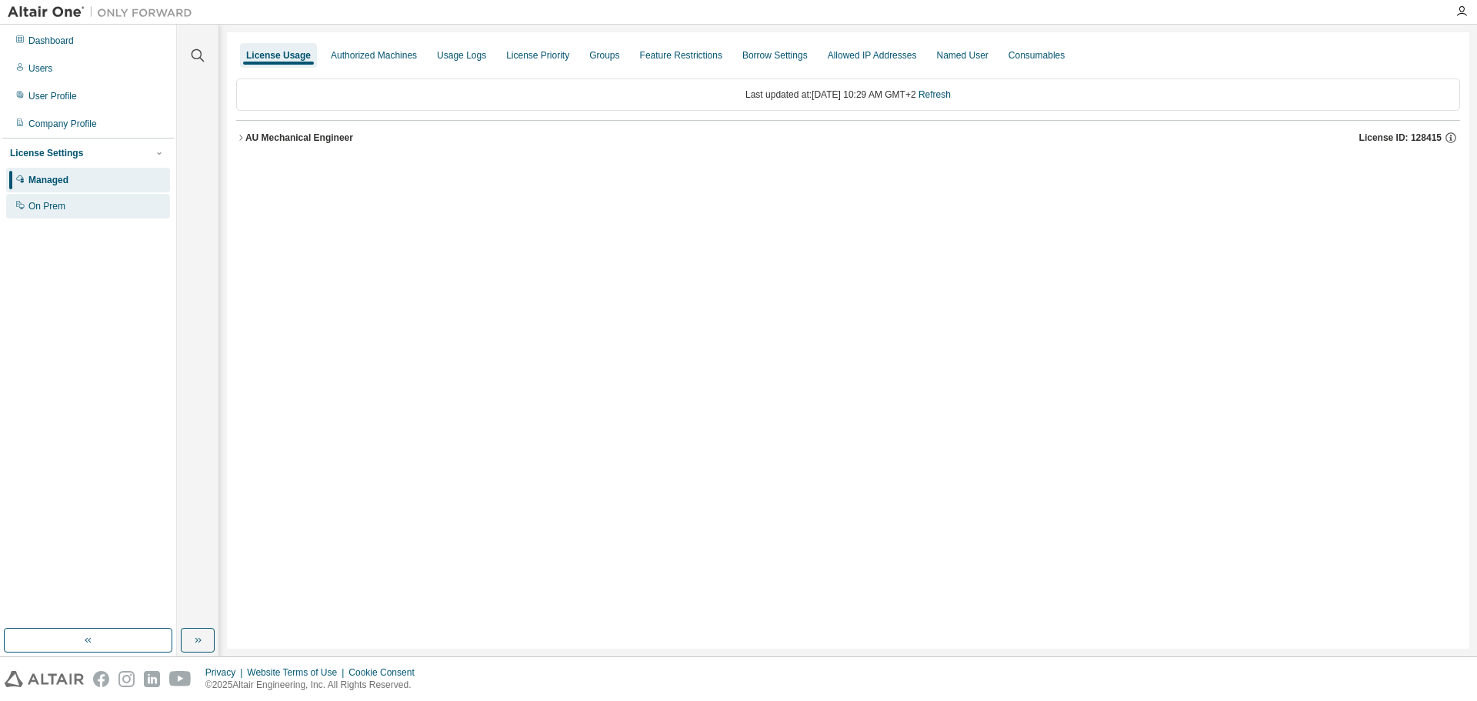
click at [43, 206] on div "On Prem" at bounding box center [46, 206] width 37 height 12
